Goal: Task Accomplishment & Management: Complete application form

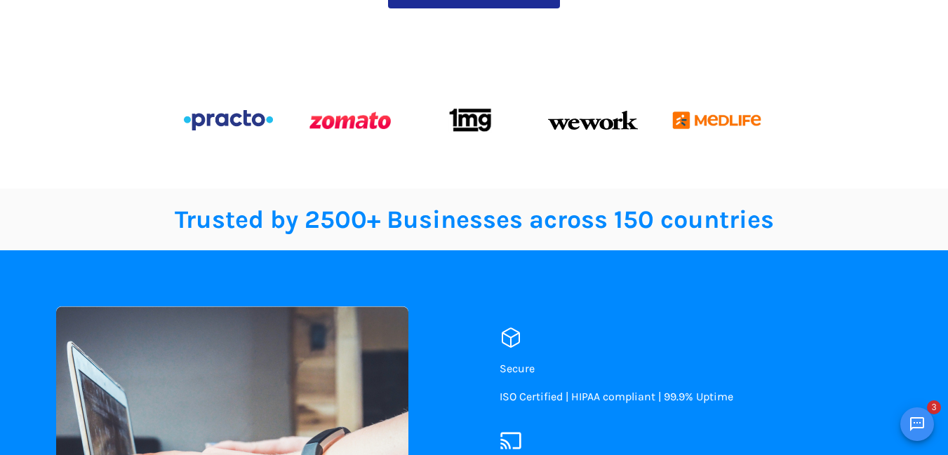
scroll to position [491, 0]
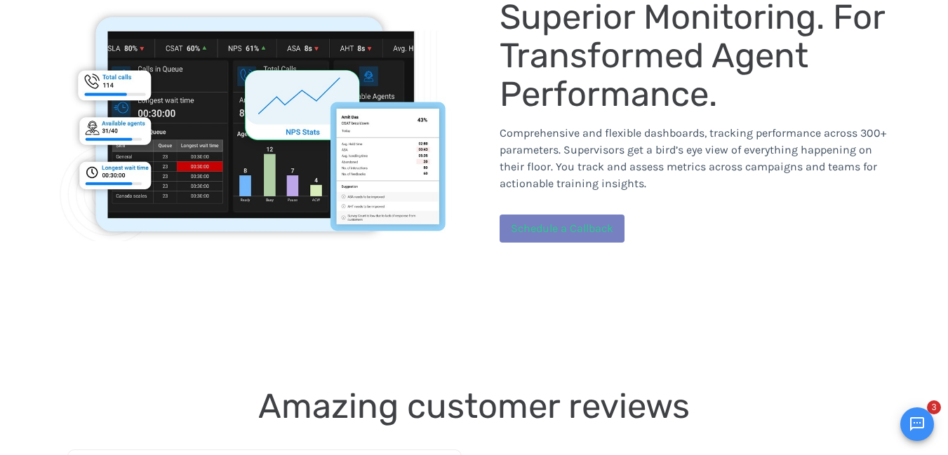
click at [563, 225] on span "Schedule a Callback" at bounding box center [562, 228] width 102 height 13
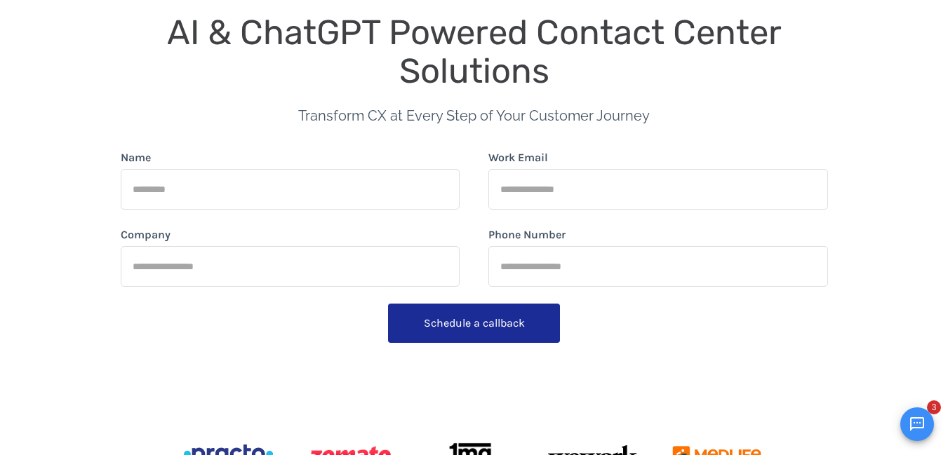
scroll to position [0, 0]
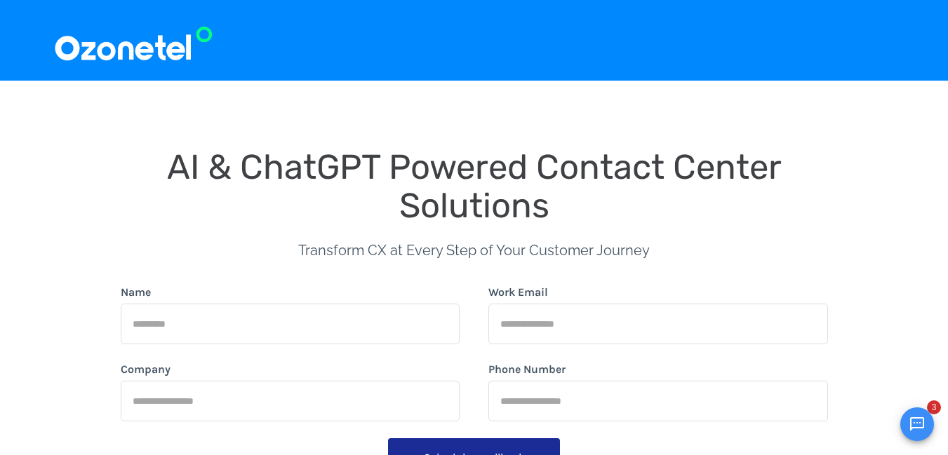
click at [351, 302] on div "Name" at bounding box center [291, 314] width 340 height 60
click at [314, 316] on input "Name" at bounding box center [291, 324] width 340 height 41
click at [785, 241] on div "AI & ChatGPT Powered Contact Center Solutions Transform CX at Every Step of You…" at bounding box center [474, 397] width 707 height 499
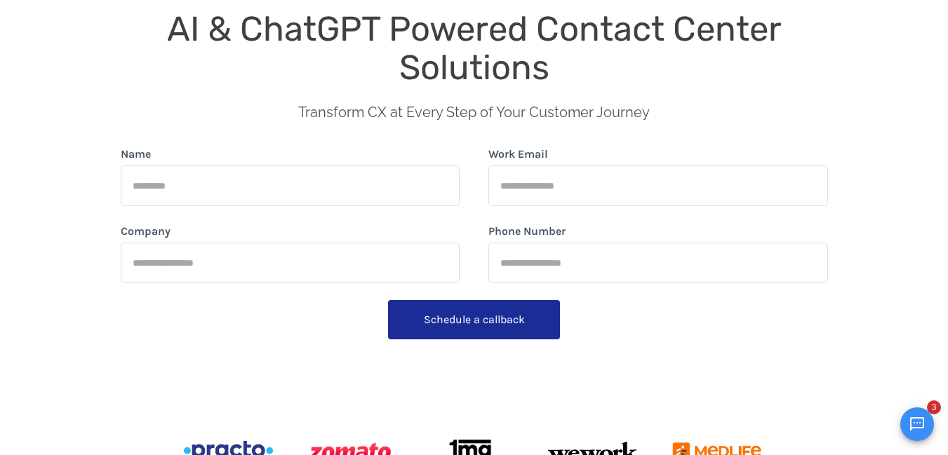
scroll to position [140, 0]
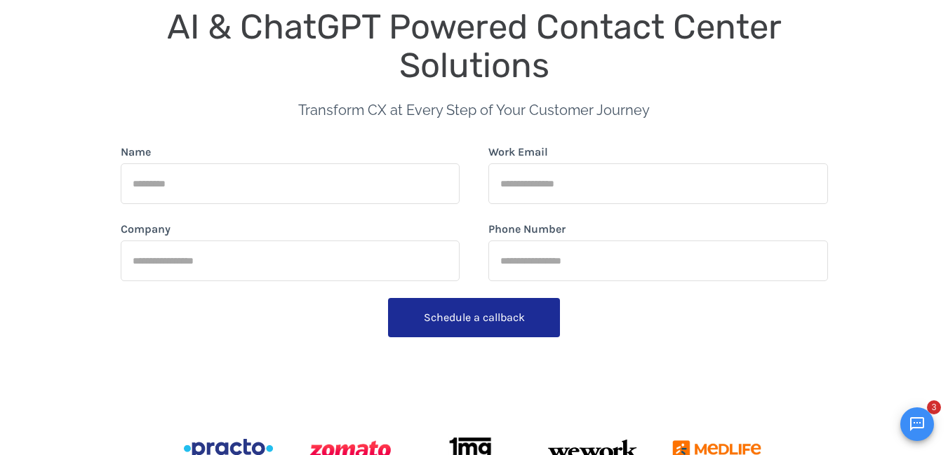
click at [303, 182] on input "Name" at bounding box center [291, 184] width 340 height 41
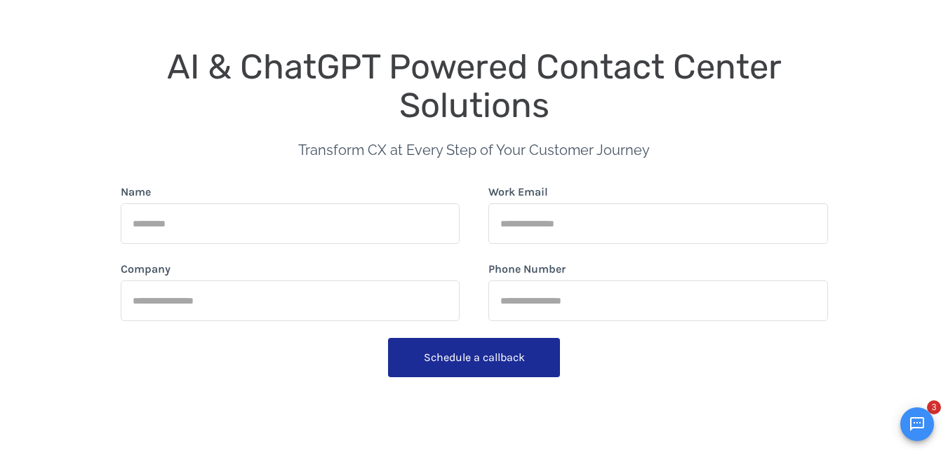
scroll to position [70, 0]
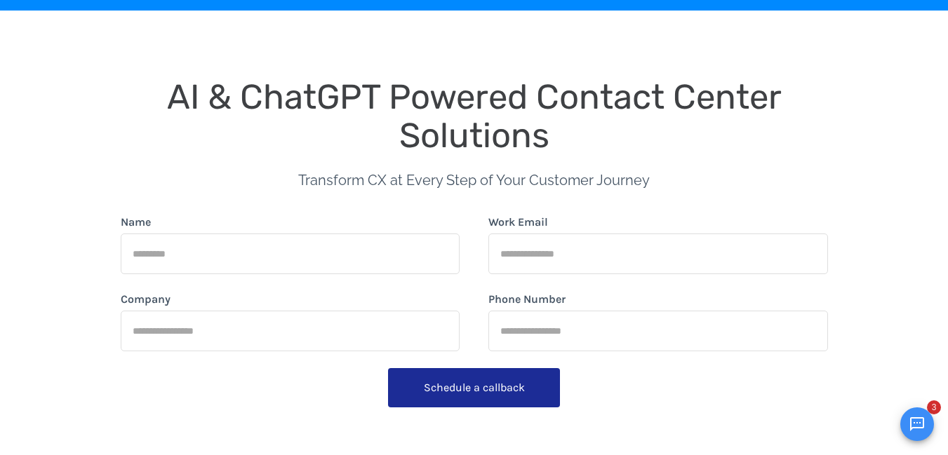
click at [261, 250] on input "Name" at bounding box center [291, 254] width 340 height 41
type input "******"
click at [554, 252] on input "Work Email" at bounding box center [658, 254] width 340 height 41
click at [524, 335] on input "Phone Number" at bounding box center [658, 331] width 340 height 41
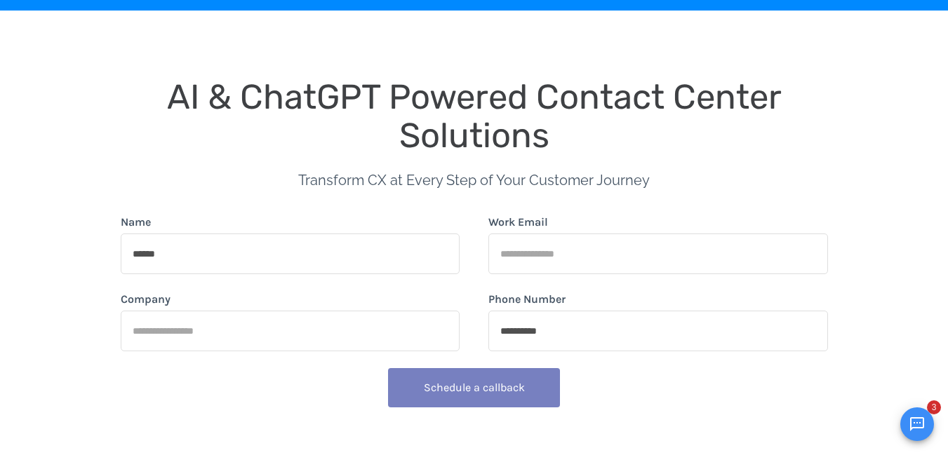
type input "**********"
click at [510, 387] on button "Schedule a callback" at bounding box center [474, 387] width 172 height 39
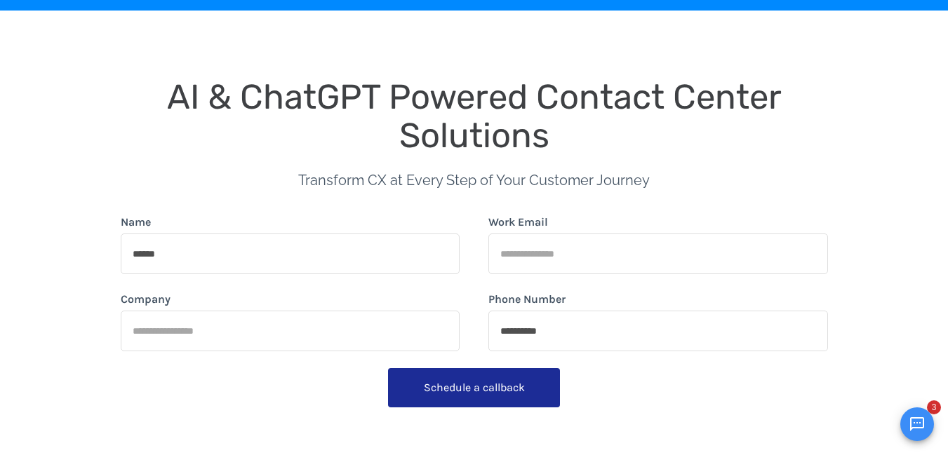
click at [531, 253] on input "Work Email" at bounding box center [658, 254] width 340 height 41
